Goal: Task Accomplishment & Management: Manage account settings

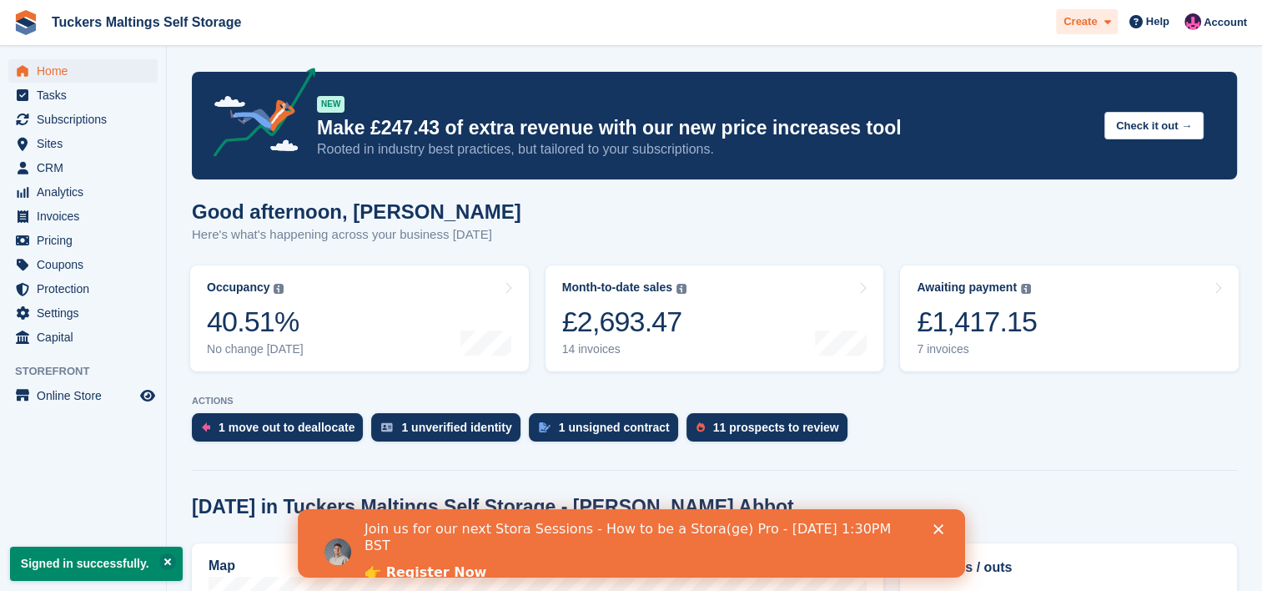
click at [1118, 23] on div "Create" at bounding box center [1087, 22] width 62 height 26
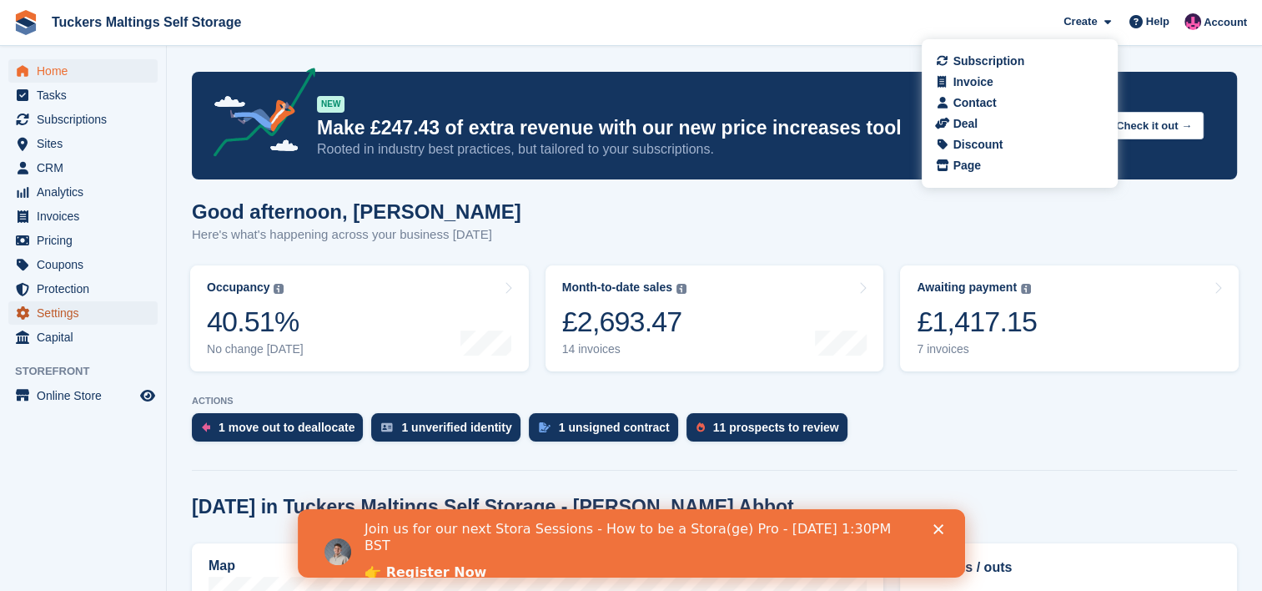
click at [82, 317] on span "Settings" at bounding box center [87, 312] width 100 height 23
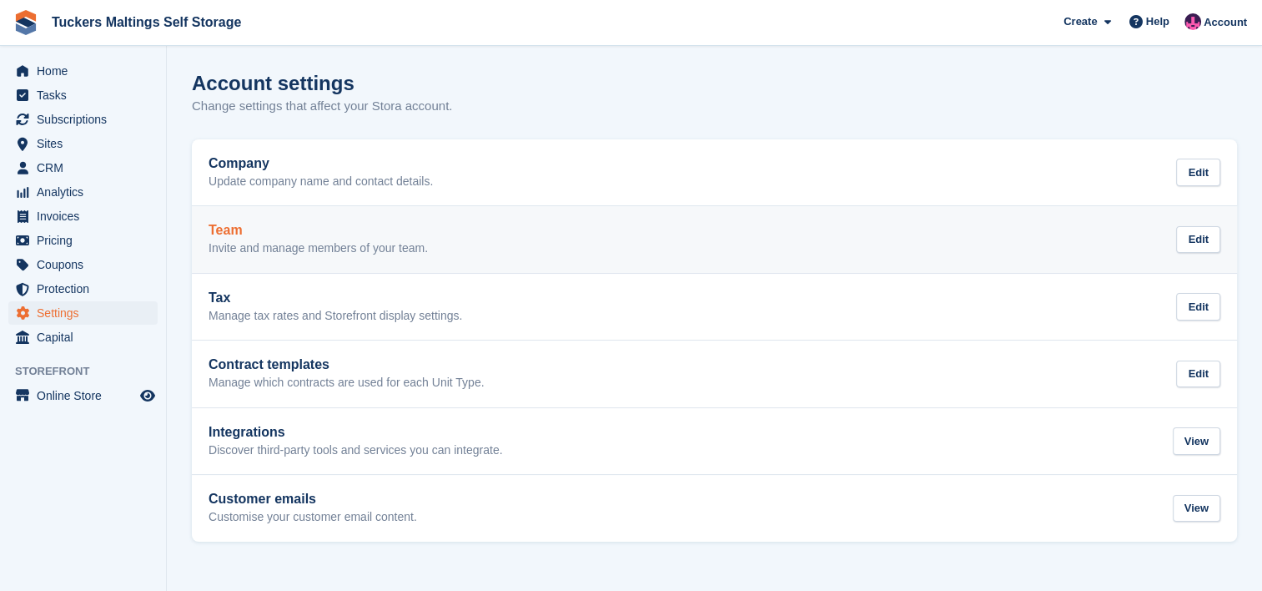
click at [410, 234] on h2 "Team" at bounding box center [318, 230] width 219 height 15
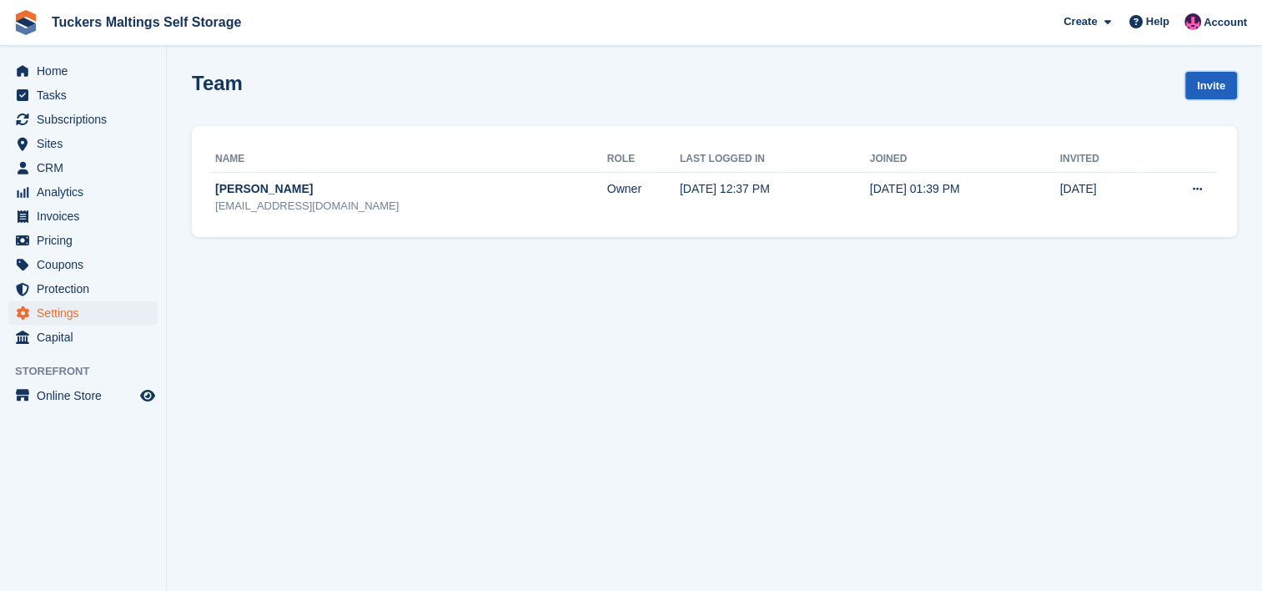
click at [1226, 80] on link "Invite" at bounding box center [1211, 86] width 52 height 28
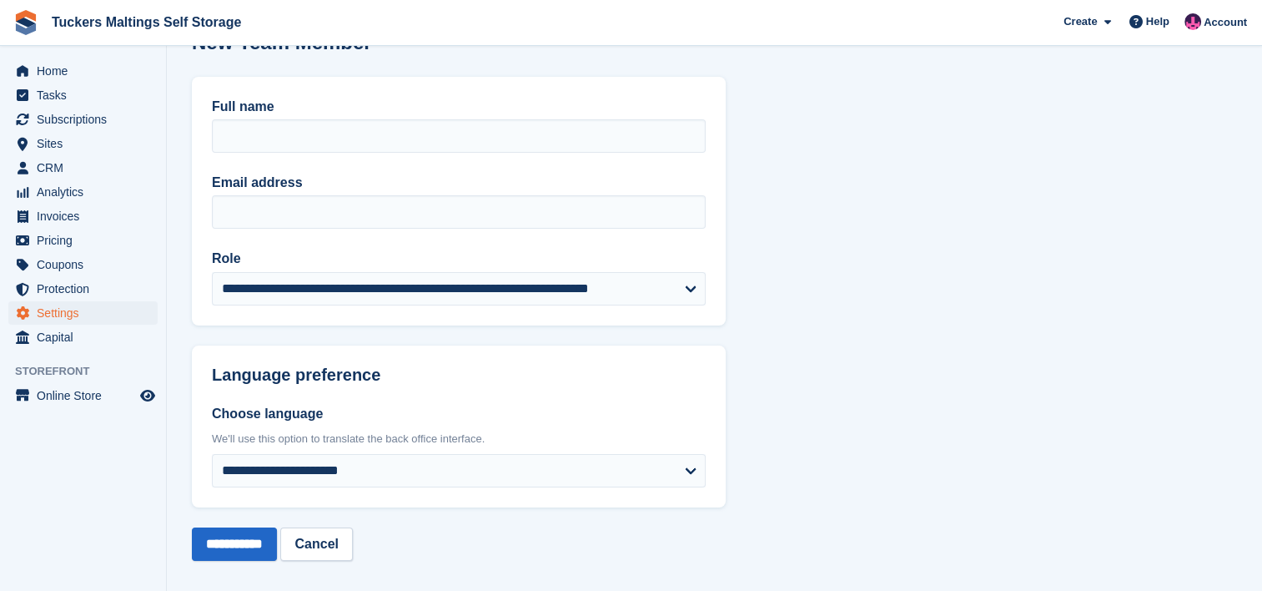
scroll to position [38, 0]
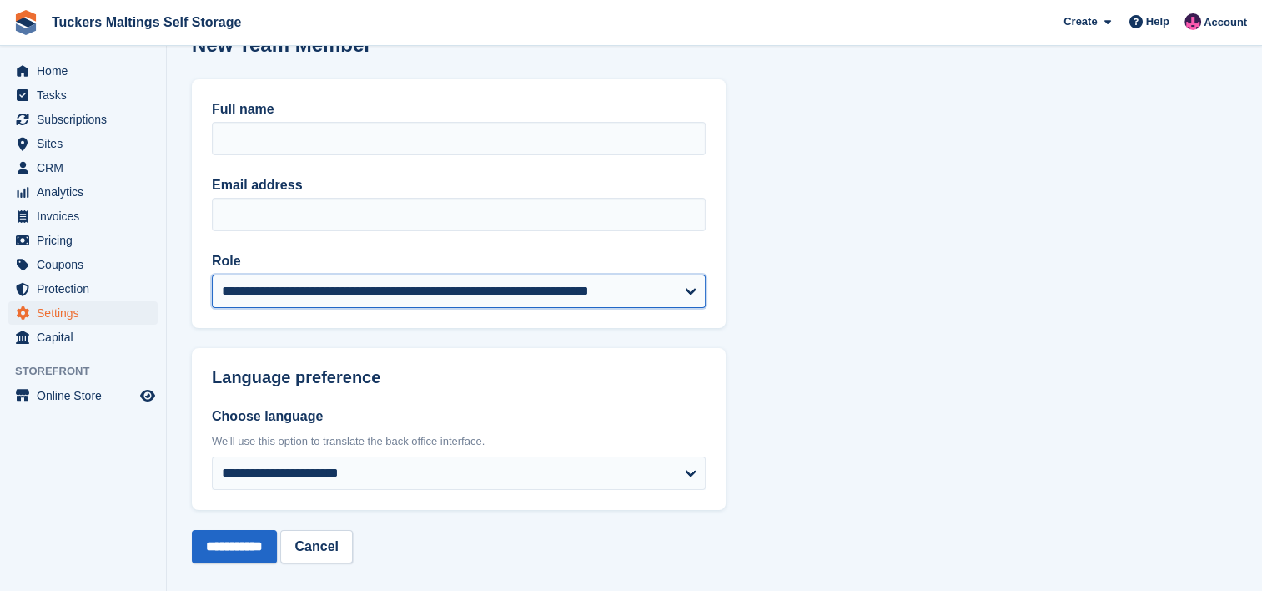
click at [612, 285] on select "**********" at bounding box center [459, 290] width 494 height 33
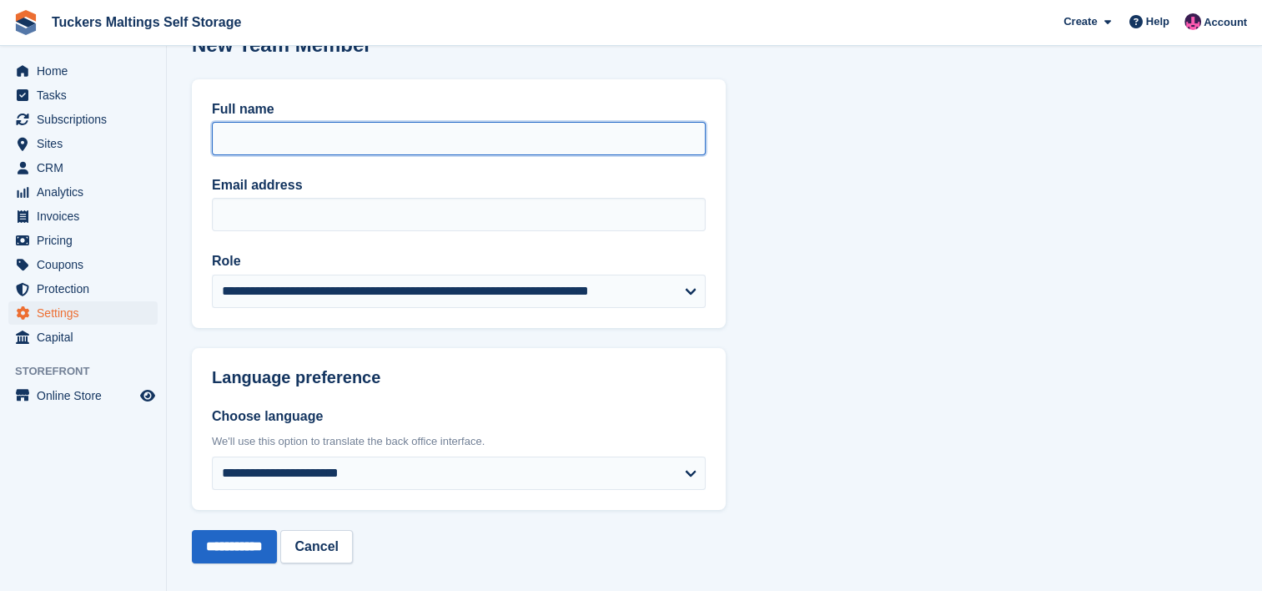
click at [513, 154] on input "Full name" at bounding box center [459, 138] width 494 height 33
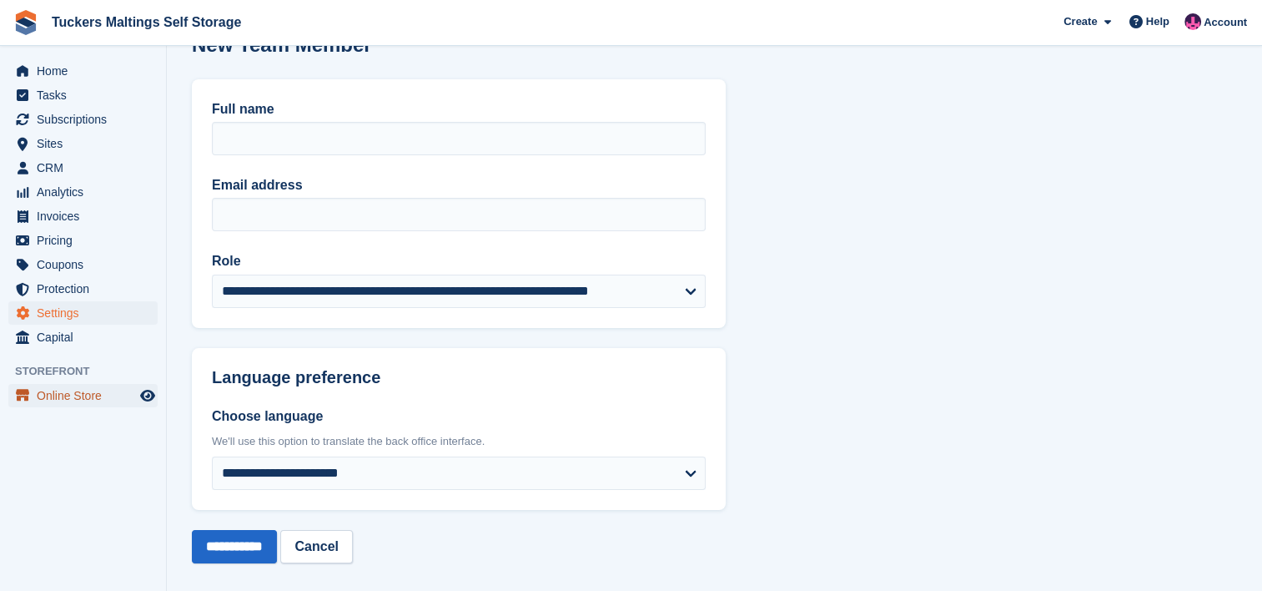
click at [83, 401] on span "Online Store" at bounding box center [87, 395] width 100 height 23
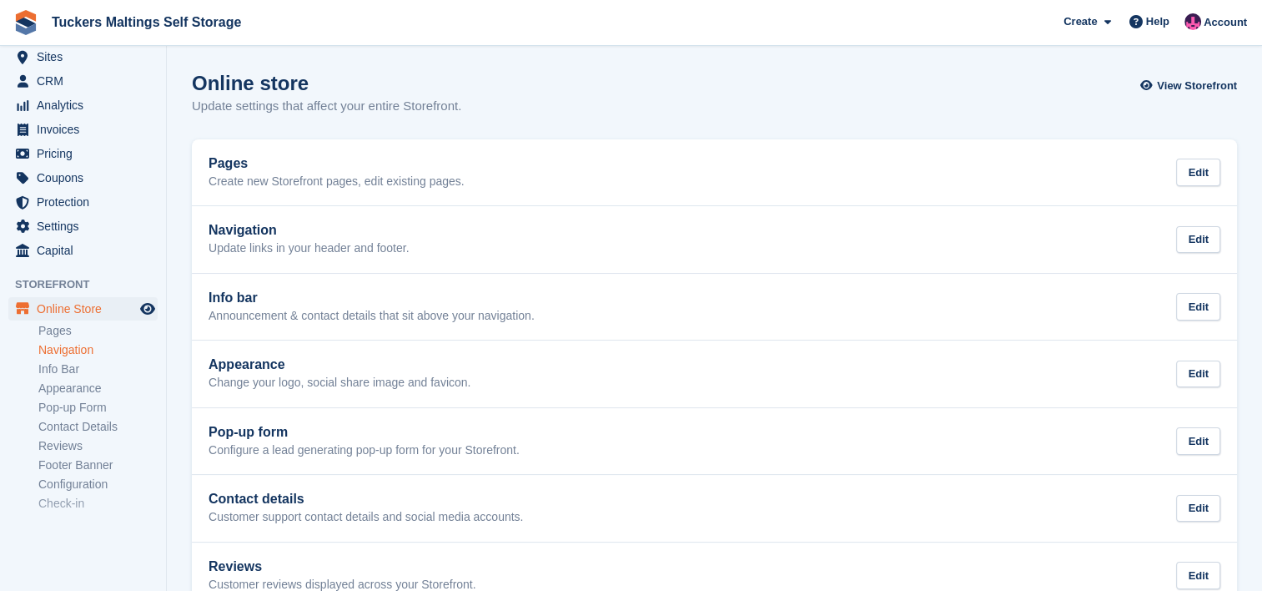
scroll to position [108, 0]
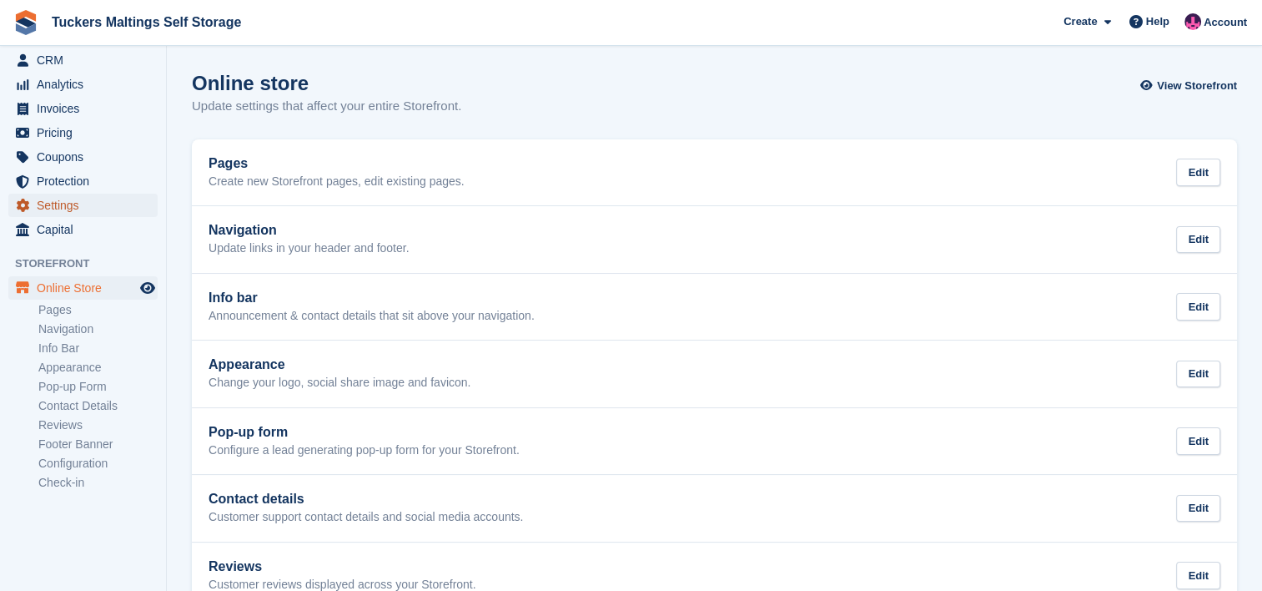
click at [87, 199] on span "Settings" at bounding box center [87, 205] width 100 height 23
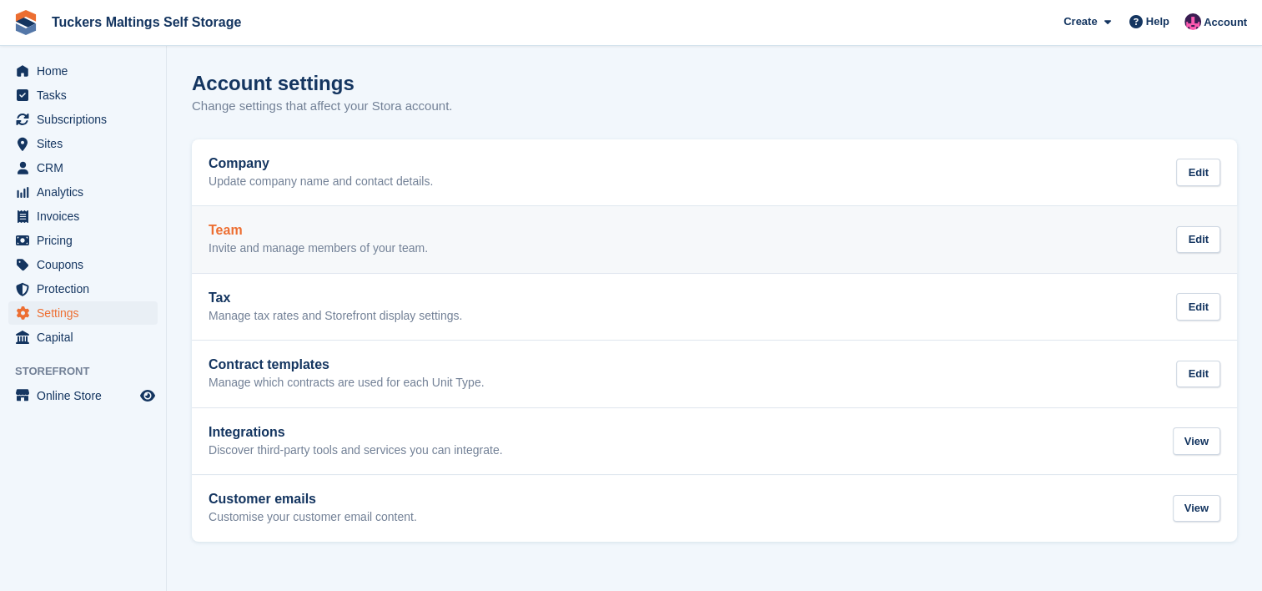
click at [667, 237] on div "Team Invite and manage members of your team. Edit" at bounding box center [715, 239] width 1012 height 33
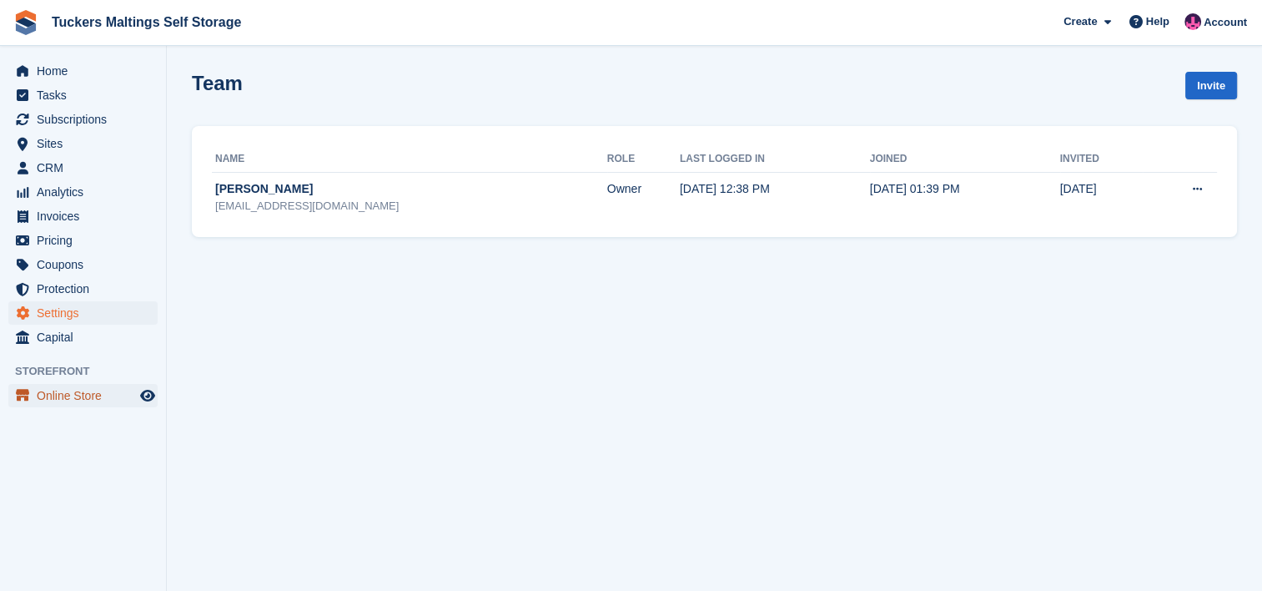
click at [93, 403] on span "Online Store" at bounding box center [87, 395] width 100 height 23
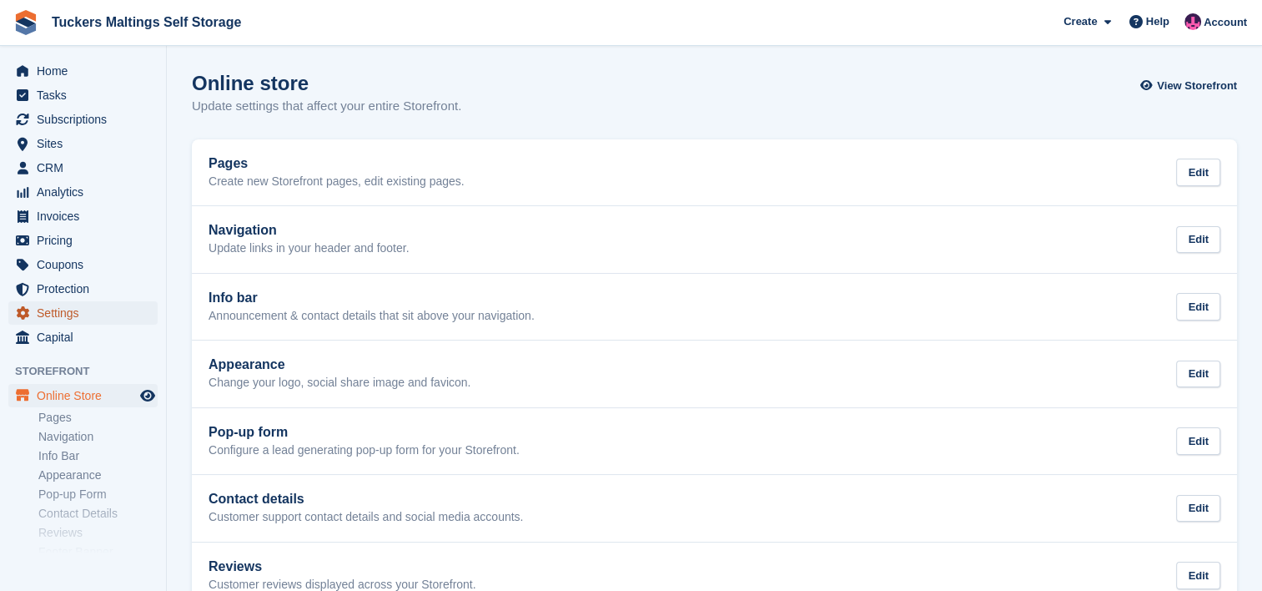
click at [112, 312] on span "Settings" at bounding box center [87, 312] width 100 height 23
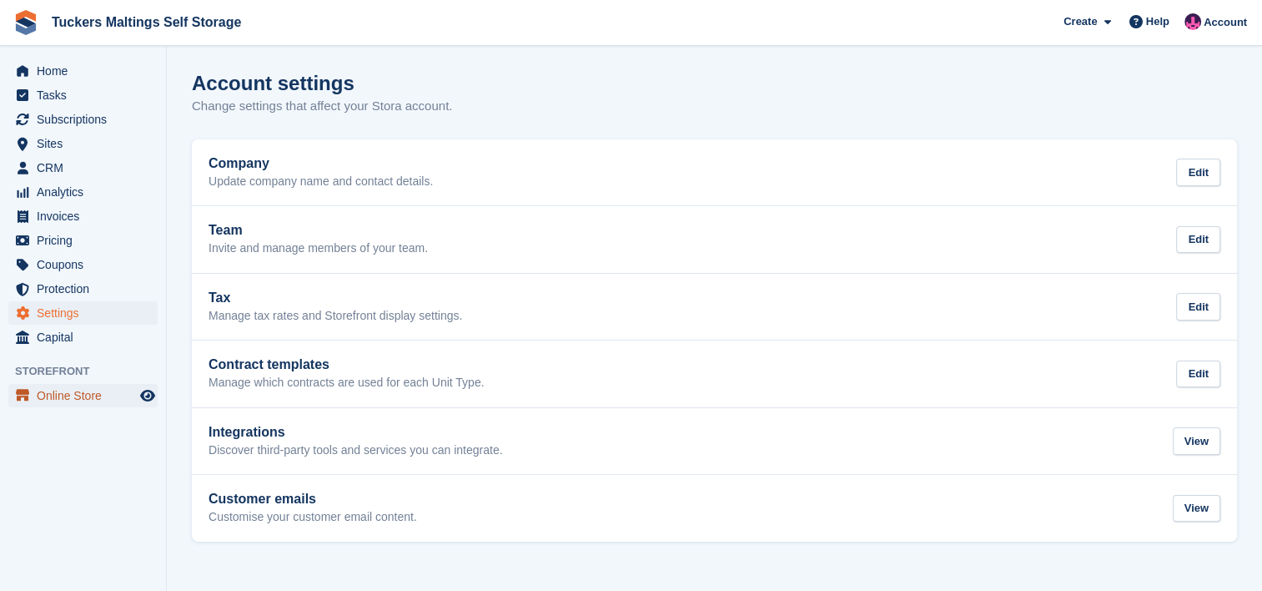
click at [48, 394] on span "Online Store" at bounding box center [87, 395] width 100 height 23
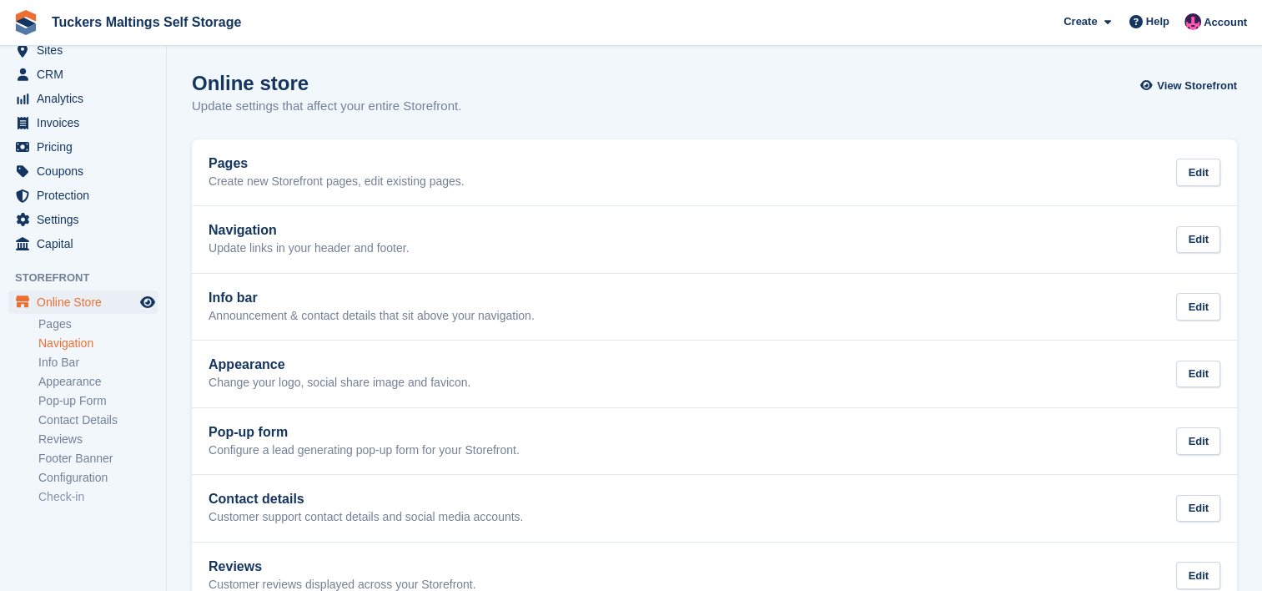
scroll to position [108, 0]
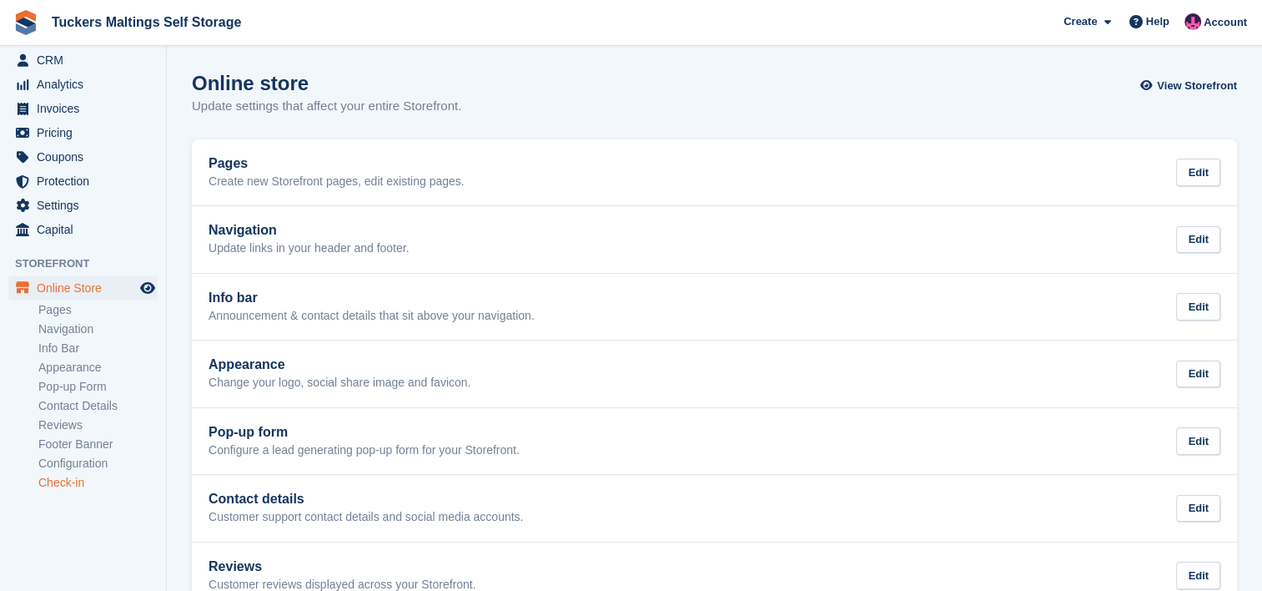
click at [68, 481] on link "Check-in" at bounding box center [97, 483] width 119 height 16
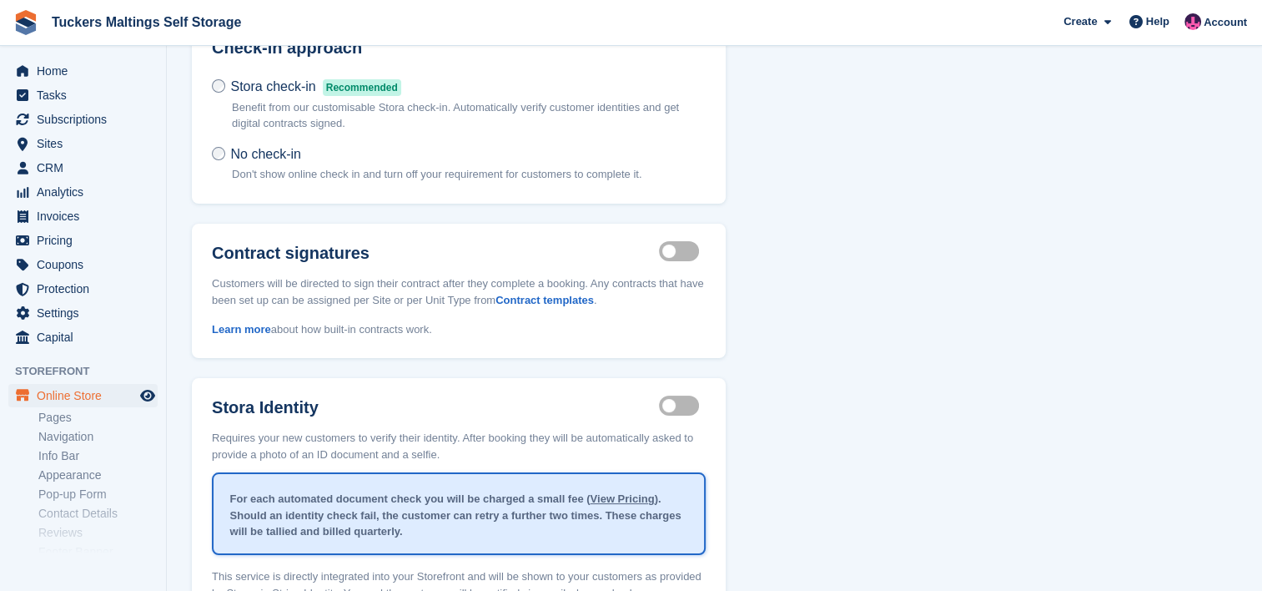
scroll to position [110, 0]
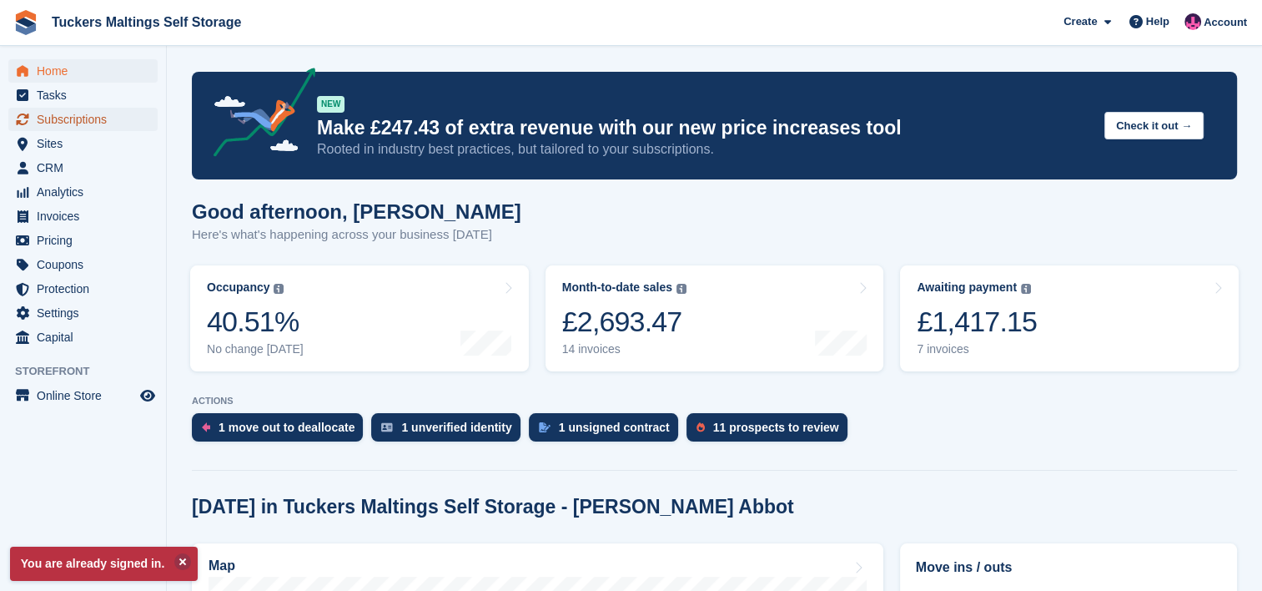
click at [70, 124] on span "Subscriptions" at bounding box center [87, 119] width 100 height 23
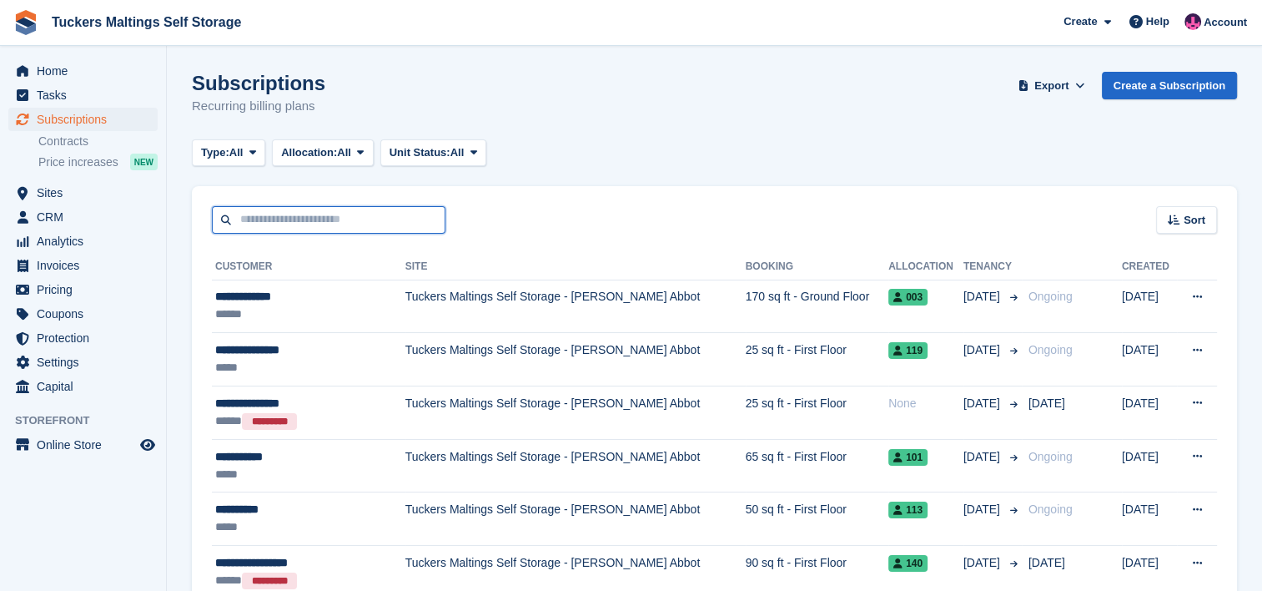
click at [404, 224] on input "text" at bounding box center [329, 220] width 234 height 28
type input "******"
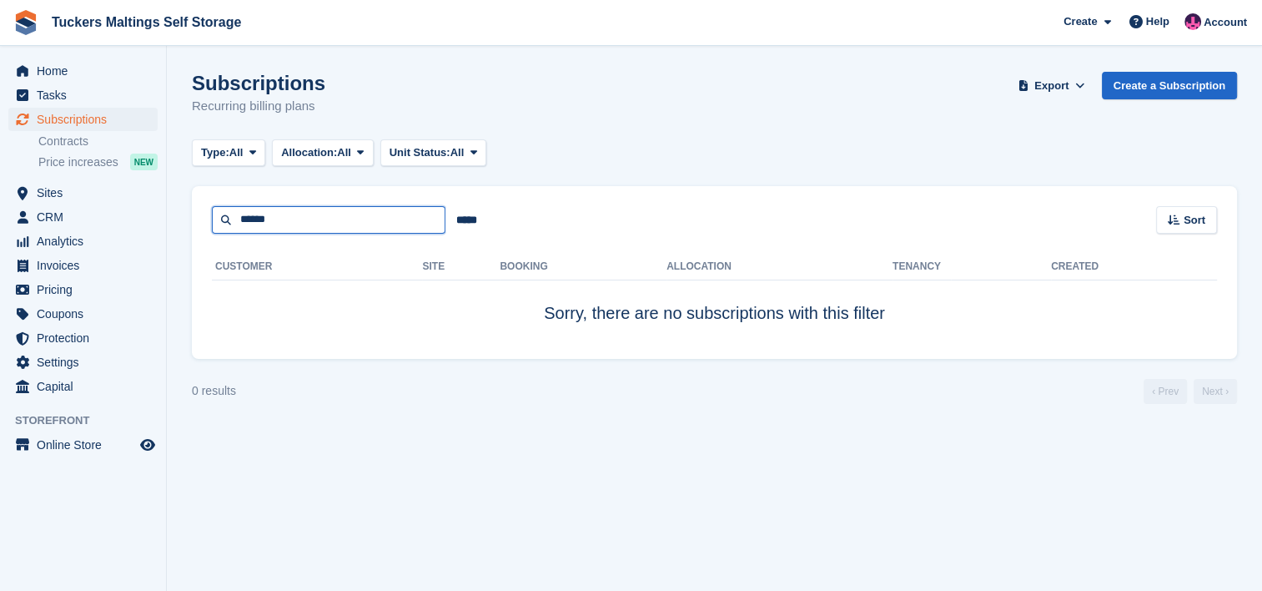
drag, startPoint x: 345, startPoint y: 216, endPoint x: 210, endPoint y: 217, distance: 134.3
click at [210, 217] on div "****** ***** Sort Sort by Customer name Date created Move in date Move out date…" at bounding box center [714, 210] width 1045 height 48
click at [78, 120] on span "Subscriptions" at bounding box center [87, 119] width 100 height 23
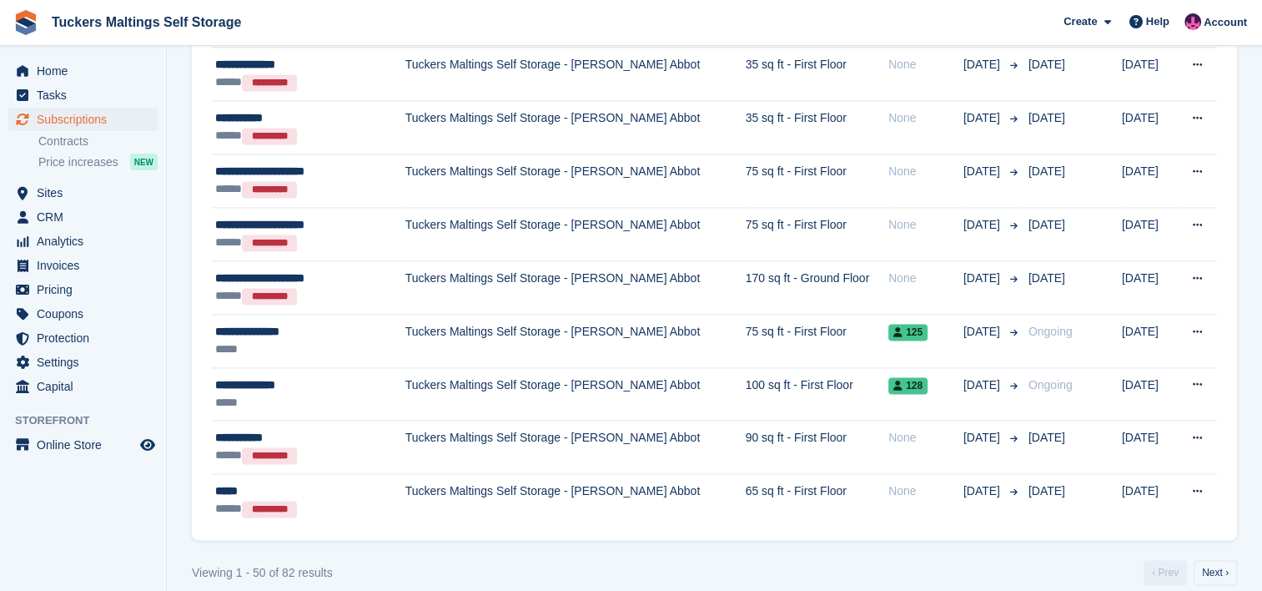
scroll to position [2427, 0]
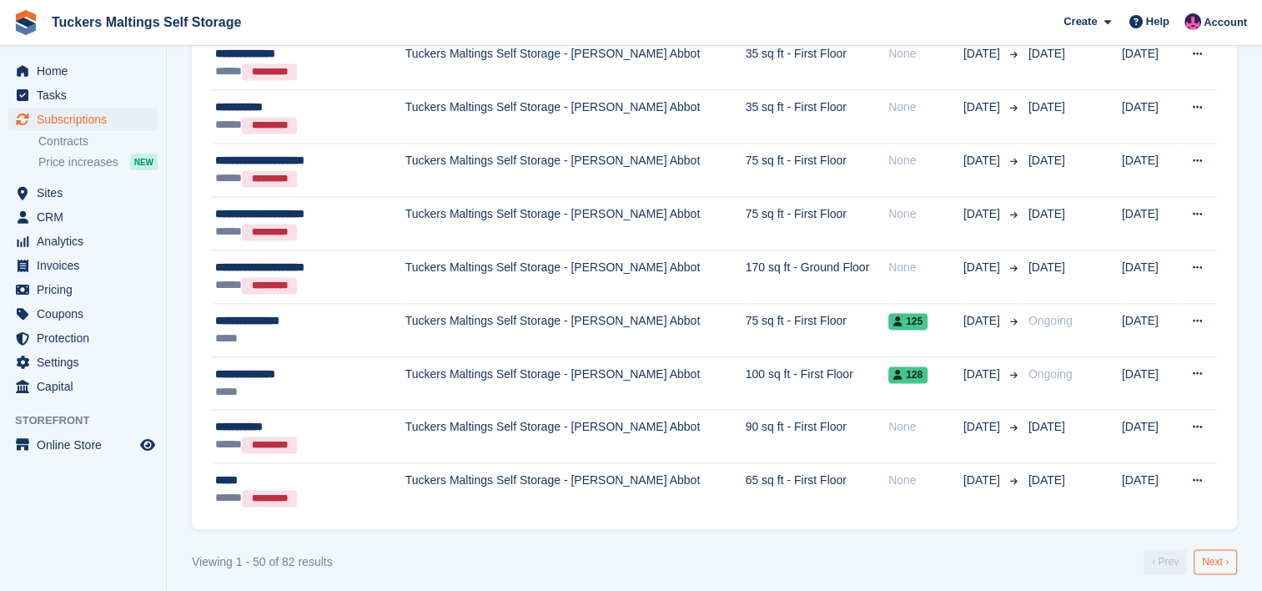
click at [1212, 549] on link "Next ›" at bounding box center [1215, 561] width 43 height 25
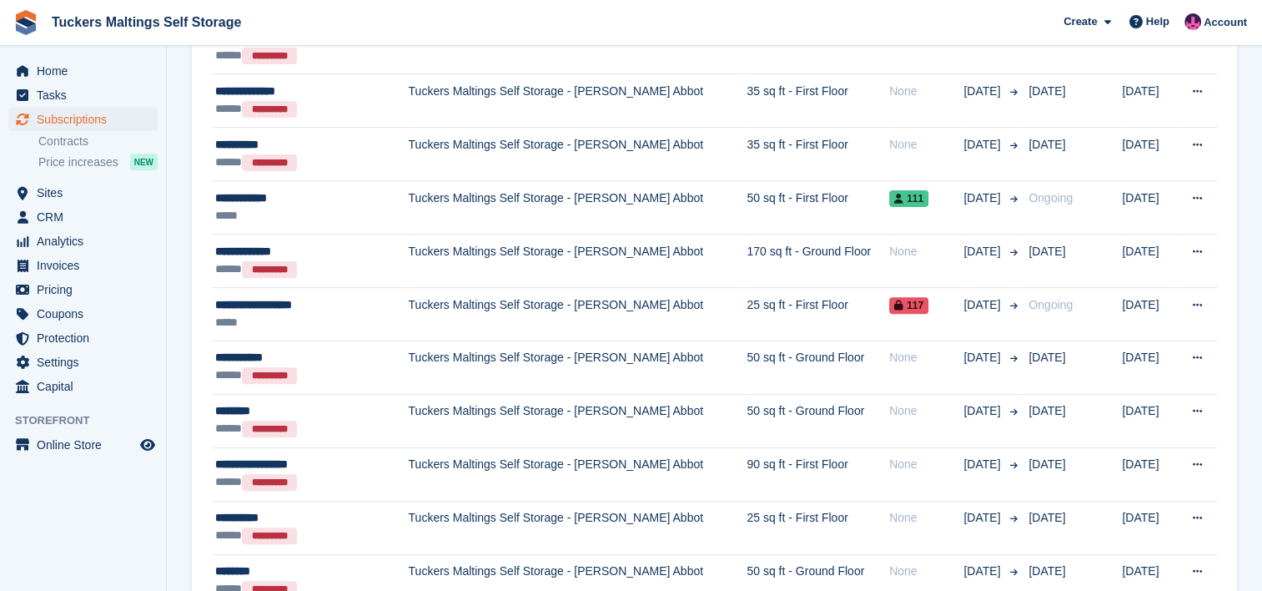
scroll to position [524, 0]
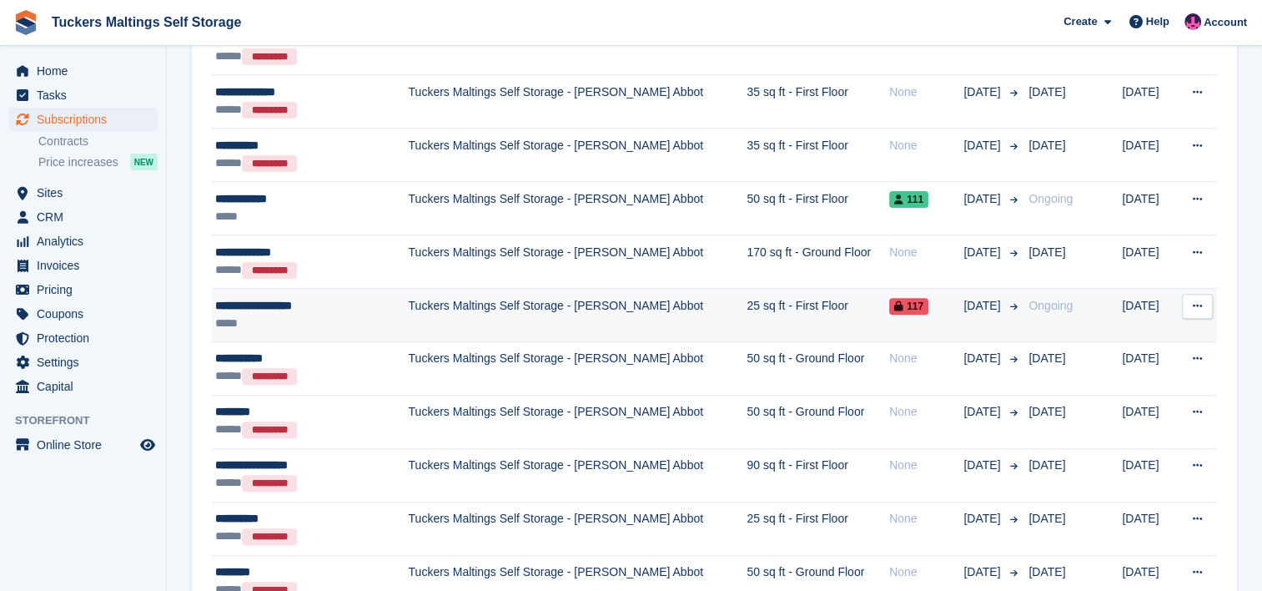
click at [297, 304] on div "**********" at bounding box center [299, 306] width 168 height 18
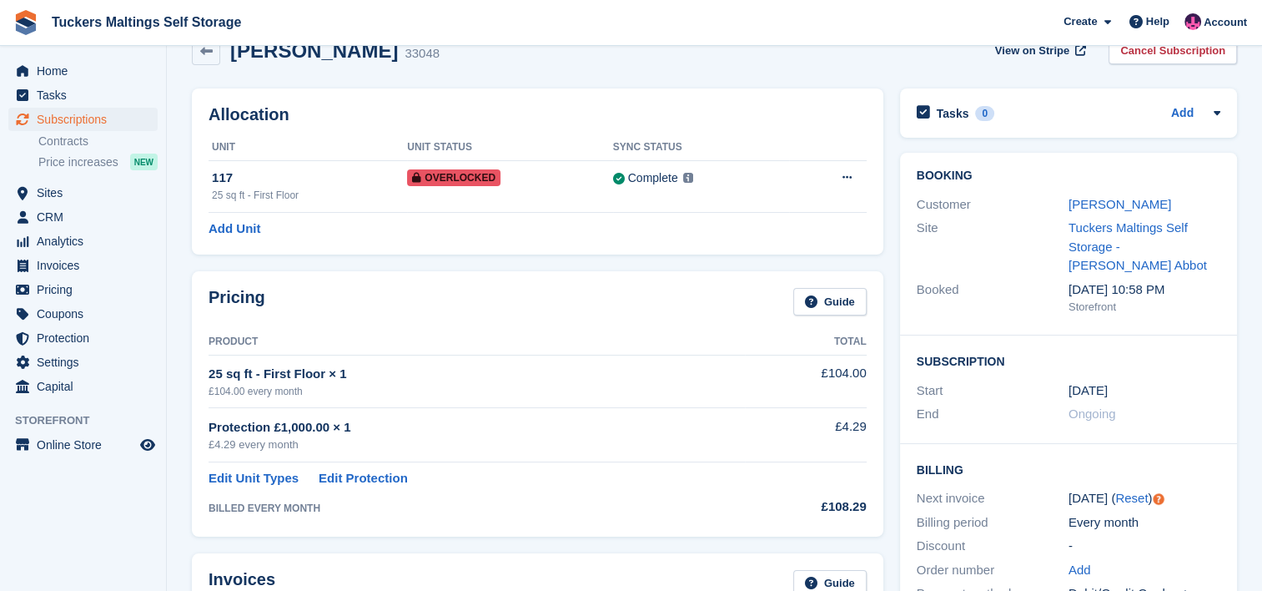
scroll to position [36, 0]
click at [1132, 490] on link "Reset" at bounding box center [1131, 497] width 33 height 14
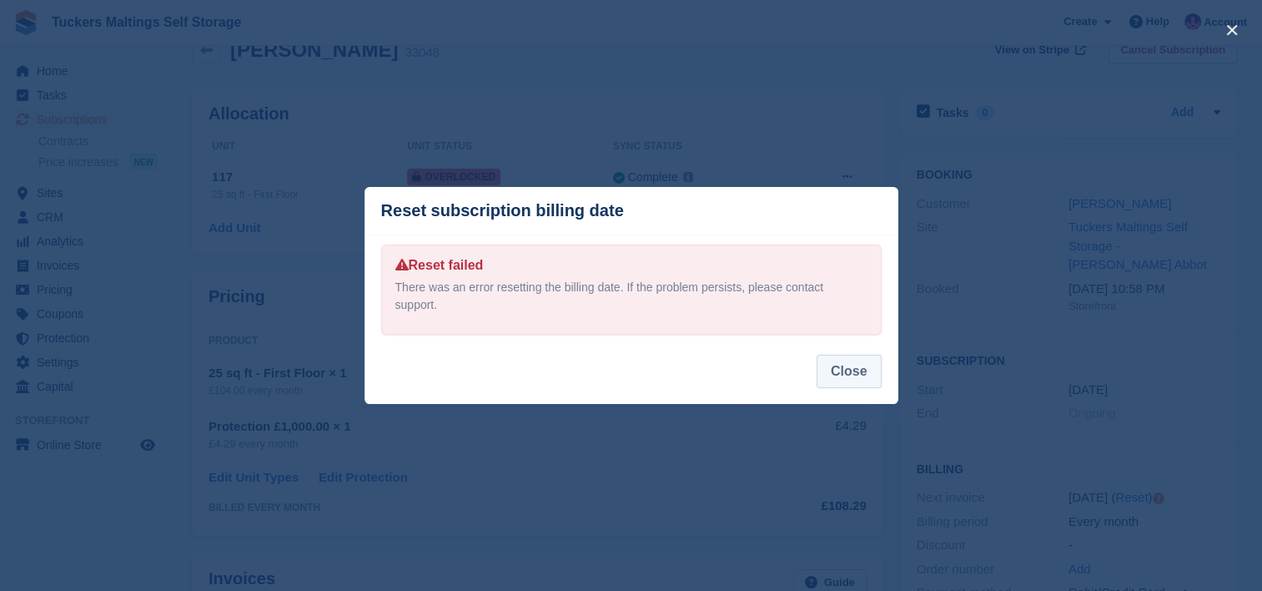
click at [855, 373] on button "Close" at bounding box center [849, 371] width 65 height 33
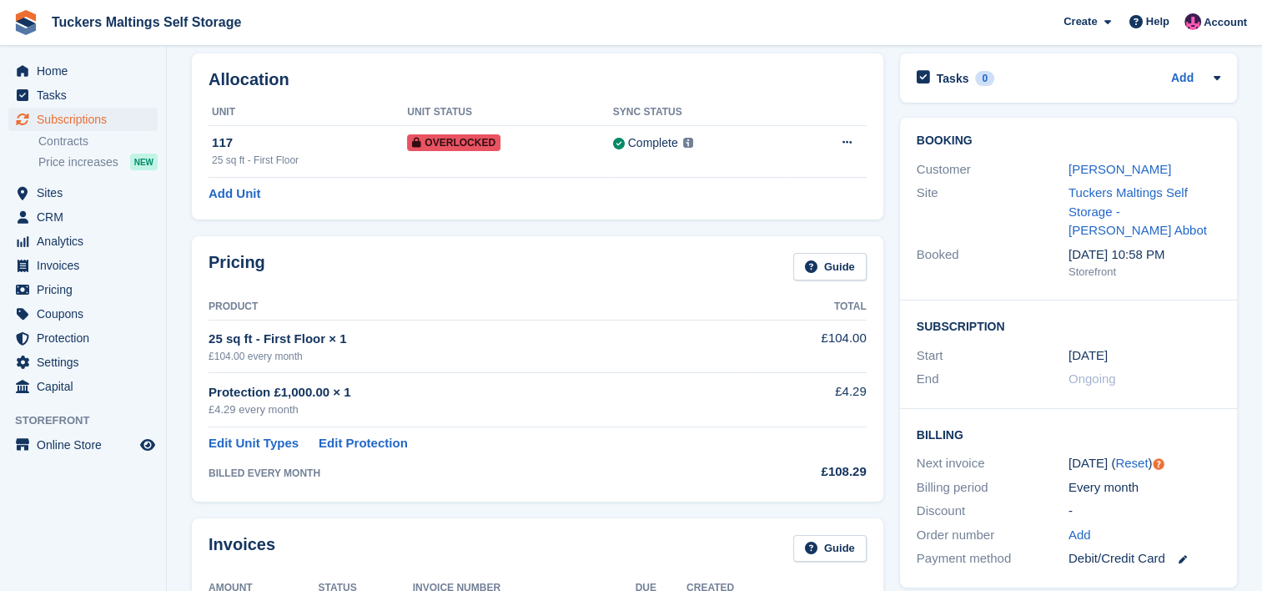
scroll to position [69, 0]
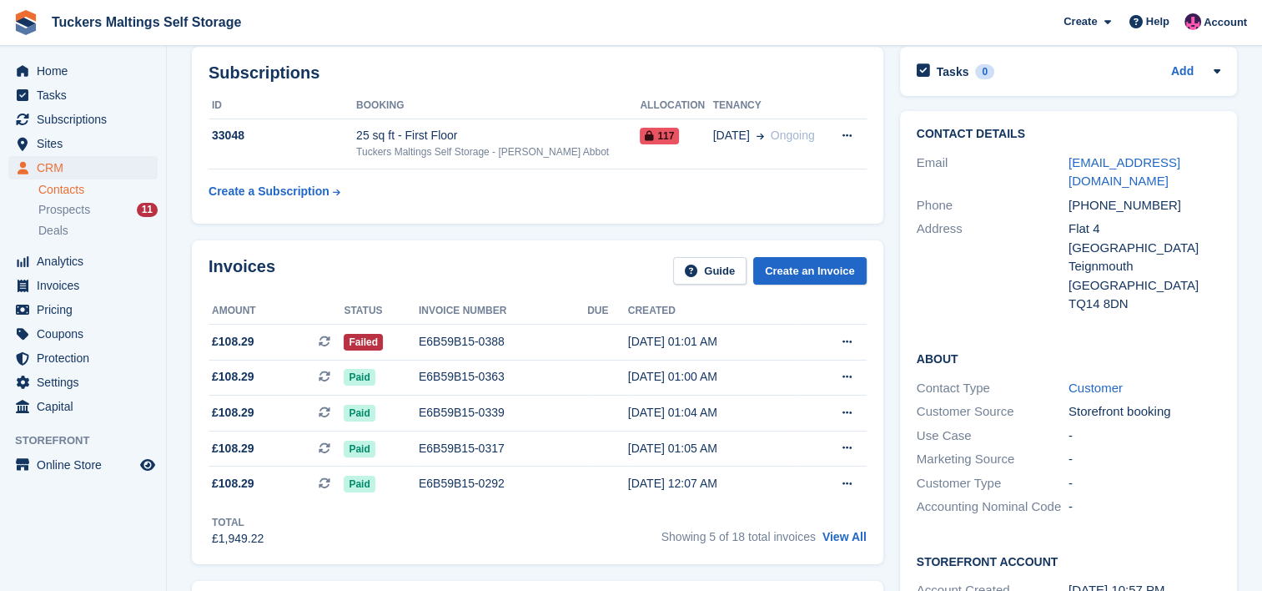
scroll to position [127, 0]
